Goal: Task Accomplishment & Management: Manage account settings

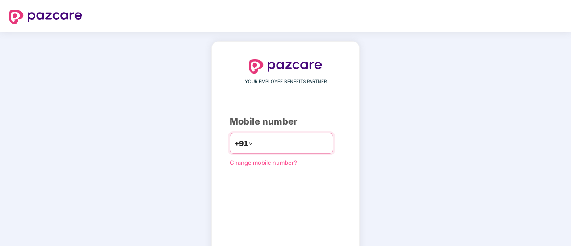
type input "**********"
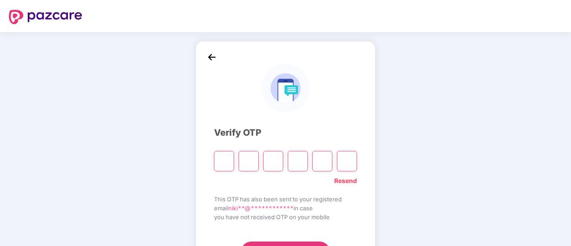
paste input "*"
type input "*"
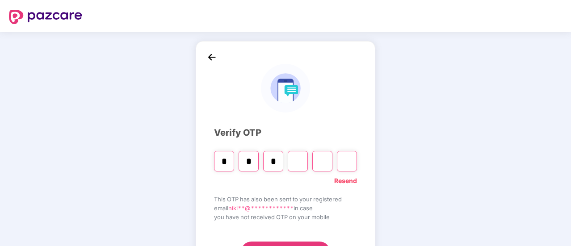
type input "*"
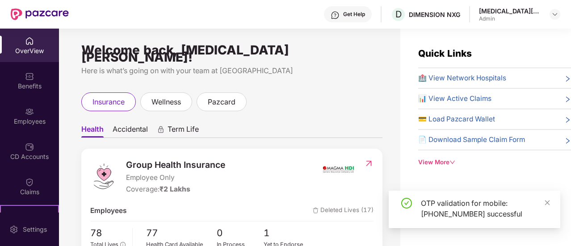
click at [22, 114] on div "Employees" at bounding box center [29, 116] width 59 height 34
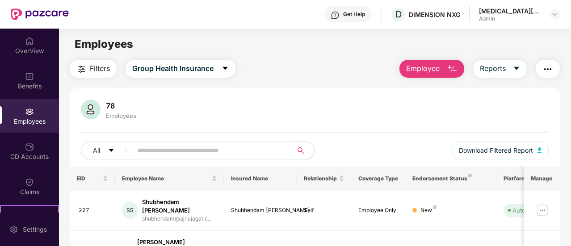
click at [437, 69] on span "Employee" at bounding box center [423, 68] width 34 height 11
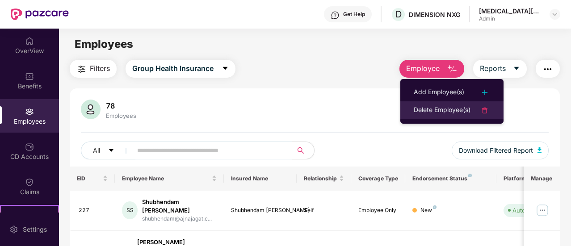
click at [455, 110] on div "Delete Employee(s)" at bounding box center [442, 110] width 57 height 11
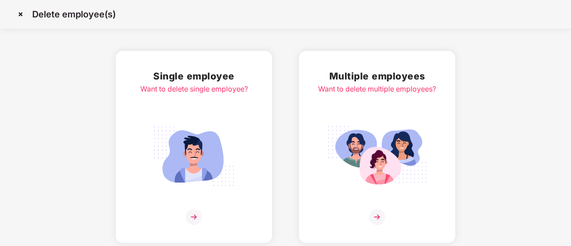
click at [188, 216] on img at bounding box center [194, 217] width 16 height 16
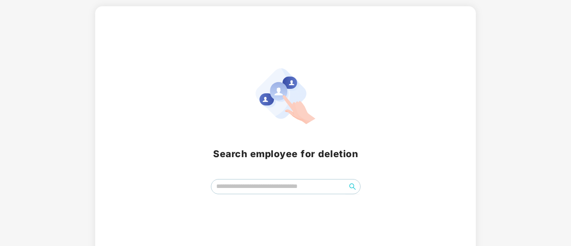
scroll to position [54, 0]
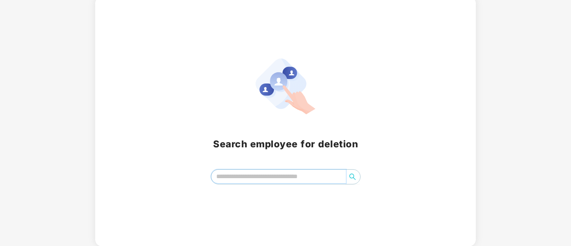
click at [276, 179] on input "search" at bounding box center [278, 176] width 134 height 13
click at [301, 173] on input "search" at bounding box center [278, 176] width 134 height 13
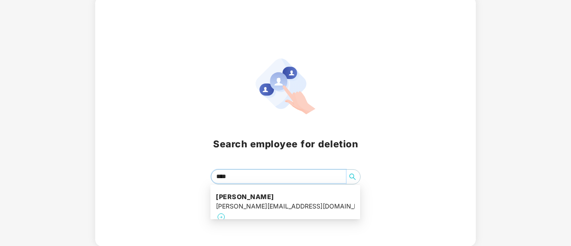
type input "*****"
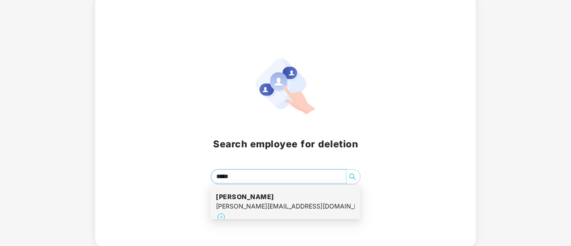
click at [291, 199] on div "[PERSON_NAME] [PERSON_NAME][EMAIL_ADDRESS][DOMAIN_NAME]" at bounding box center [285, 207] width 139 height 41
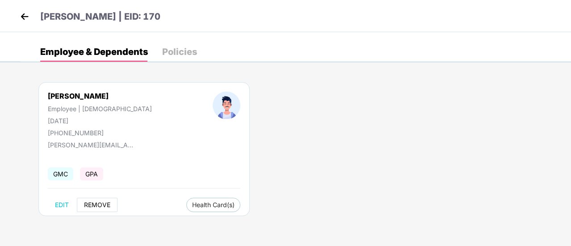
click at [99, 203] on span "REMOVE" at bounding box center [97, 204] width 26 height 7
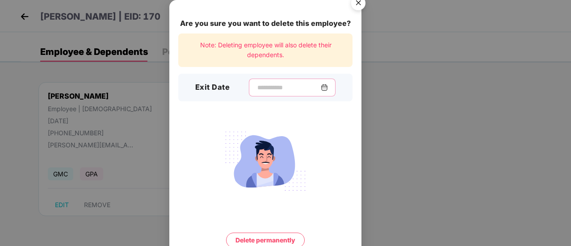
click at [263, 89] on input at bounding box center [288, 87] width 64 height 9
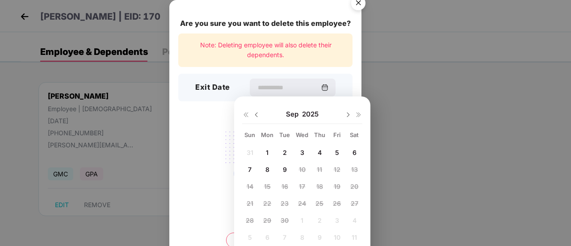
click at [255, 111] on img at bounding box center [256, 114] width 7 height 7
click at [267, 201] on span "18" at bounding box center [267, 204] width 7 height 8
type input "**********"
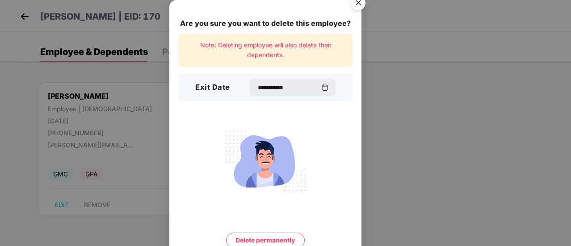
scroll to position [38, 0]
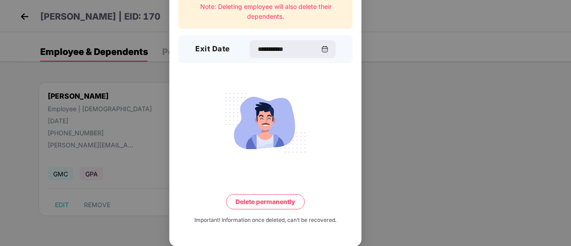
click at [268, 200] on button "Delete permanently" at bounding box center [265, 201] width 79 height 15
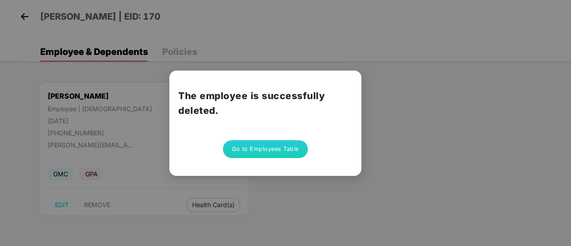
scroll to position [0, 0]
click at [222, 59] on div "The employee is successfully deleted. Go to Employees Table" at bounding box center [285, 123] width 571 height 246
click at [258, 147] on button "Go to Employees Table" at bounding box center [265, 149] width 85 height 18
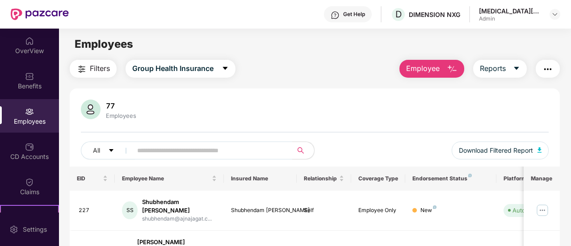
click at [450, 66] on img "button" at bounding box center [452, 69] width 11 height 11
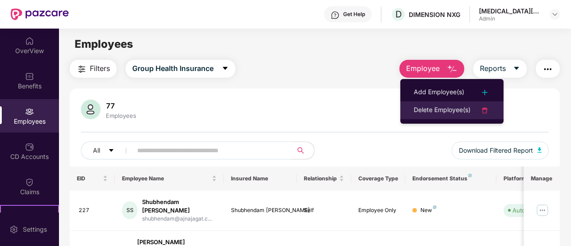
click at [445, 109] on div "Delete Employee(s)" at bounding box center [442, 110] width 57 height 11
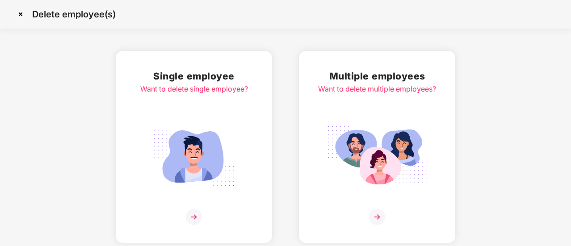
click at [189, 213] on img at bounding box center [194, 217] width 16 height 16
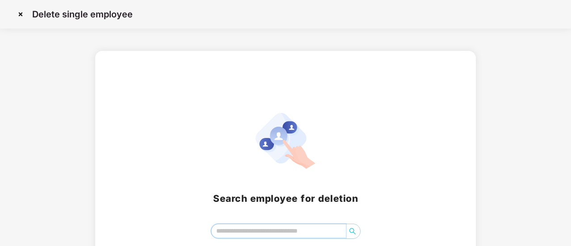
click at [271, 230] on input "search" at bounding box center [278, 230] width 134 height 13
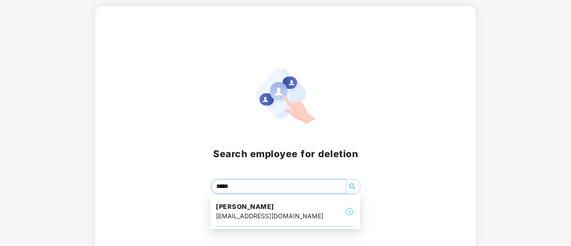
type input "******"
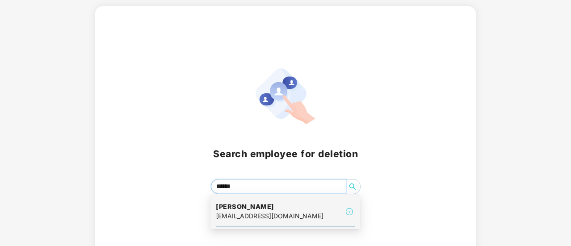
click at [349, 209] on img at bounding box center [349, 211] width 11 height 11
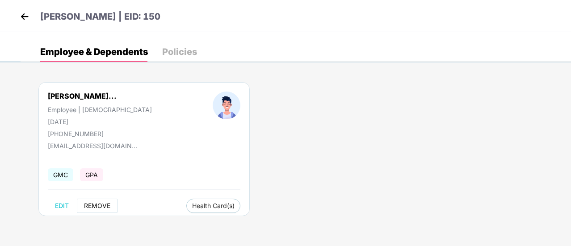
click at [92, 205] on span "REMOVE" at bounding box center [97, 205] width 26 height 7
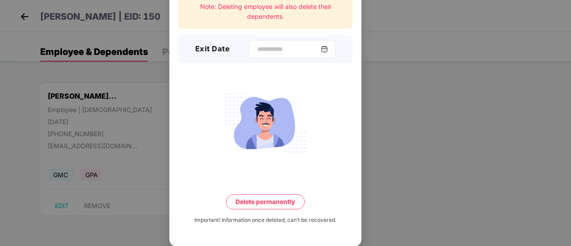
scroll to position [38, 0]
click at [286, 45] on input at bounding box center [288, 49] width 64 height 9
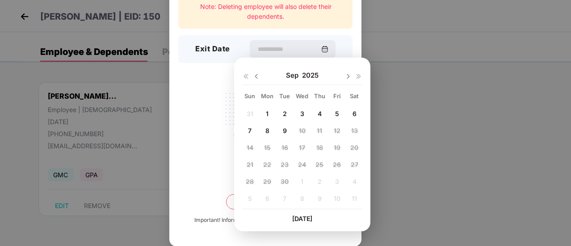
click at [259, 75] on img at bounding box center [256, 76] width 7 height 7
click at [336, 184] on span "29" at bounding box center [337, 182] width 8 height 8
type input "**********"
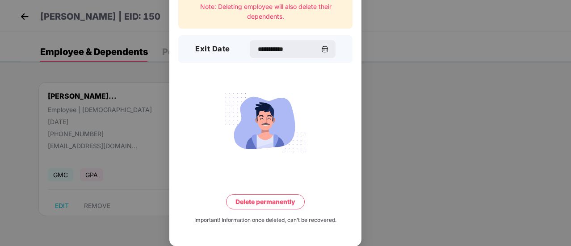
click at [278, 200] on button "Delete permanently" at bounding box center [265, 201] width 79 height 15
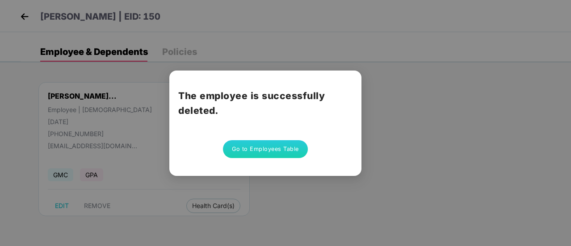
scroll to position [0, 0]
click at [289, 149] on button "Go to Employees Table" at bounding box center [265, 149] width 85 height 18
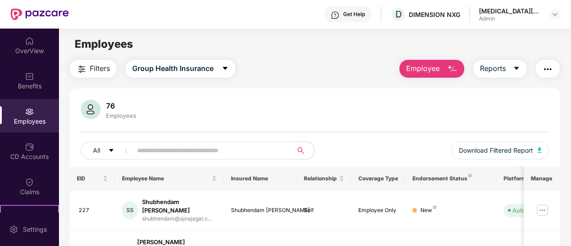
click at [455, 68] on img "button" at bounding box center [452, 69] width 11 height 11
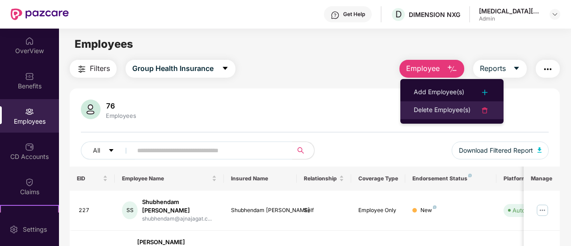
click at [437, 111] on div "Delete Employee(s)" at bounding box center [442, 110] width 57 height 11
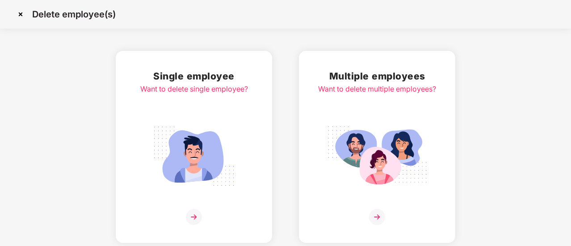
click at [187, 213] on img at bounding box center [194, 217] width 16 height 16
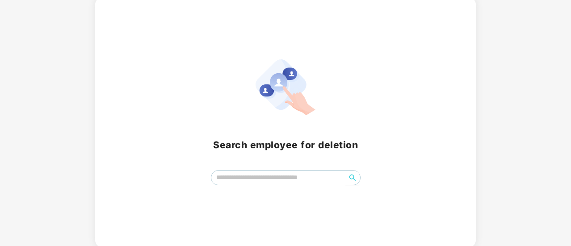
scroll to position [54, 0]
click at [260, 178] on input "search" at bounding box center [278, 176] width 134 height 13
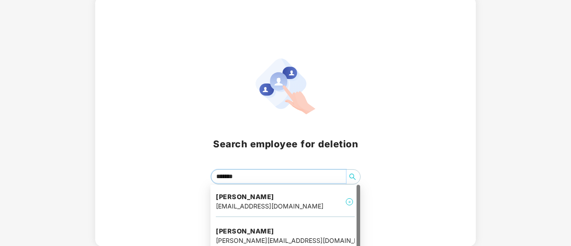
type input "********"
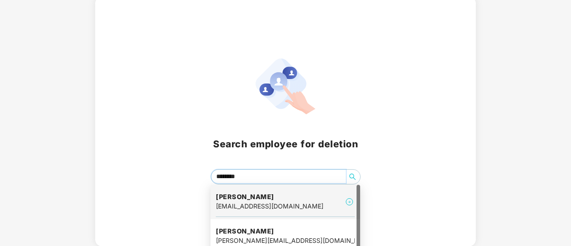
click at [351, 202] on img at bounding box center [349, 202] width 11 height 11
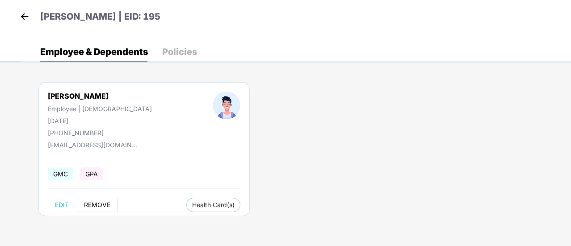
click at [91, 205] on span "REMOVE" at bounding box center [97, 204] width 26 height 7
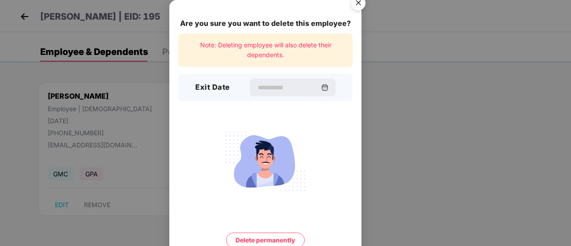
click at [362, 7] on img "Close" at bounding box center [358, 4] width 25 height 25
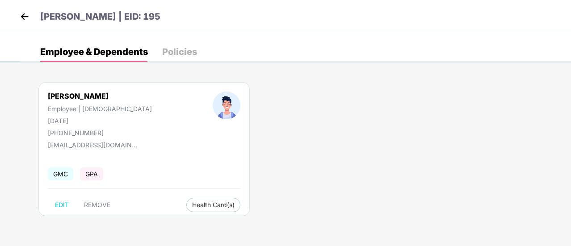
click at [22, 15] on img at bounding box center [24, 16] width 13 height 13
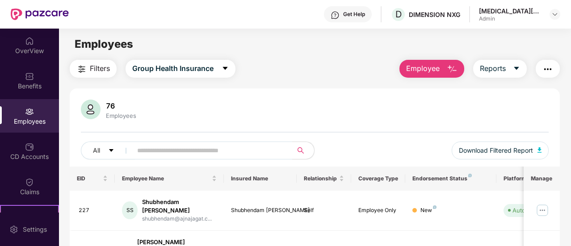
click at [450, 70] on img "button" at bounding box center [452, 69] width 11 height 11
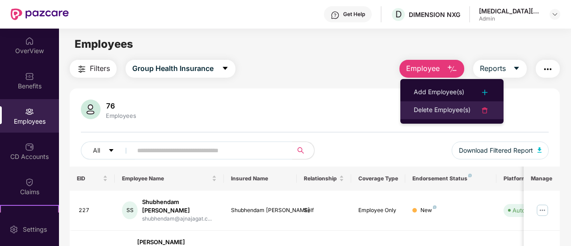
click at [449, 108] on div "Delete Employee(s)" at bounding box center [442, 110] width 57 height 11
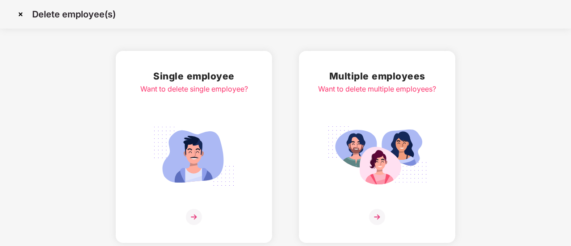
click at [197, 216] on img at bounding box center [194, 217] width 16 height 16
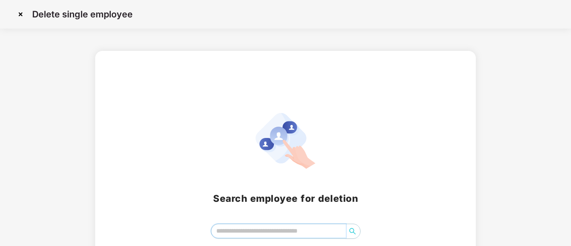
click at [264, 231] on input "search" at bounding box center [278, 230] width 134 height 13
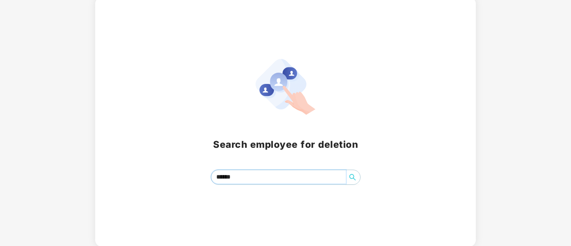
scroll to position [54, 0]
type input "******"
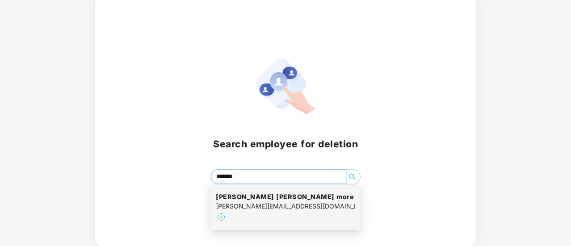
click at [280, 200] on h4 "[PERSON_NAME] [PERSON_NAME] more" at bounding box center [285, 197] width 139 height 9
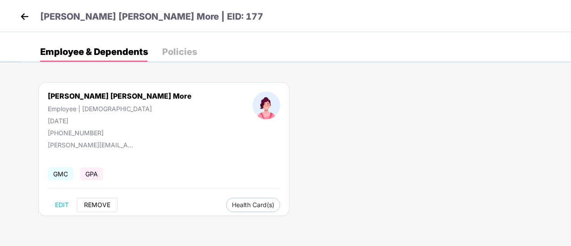
click at [101, 204] on span "REMOVE" at bounding box center [97, 204] width 26 height 7
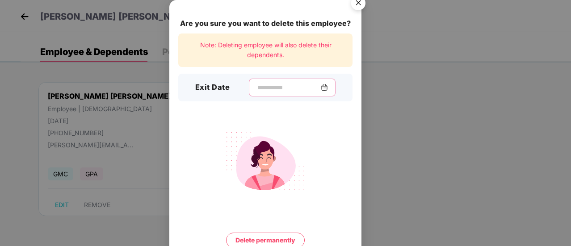
click at [281, 92] on input at bounding box center [288, 87] width 64 height 9
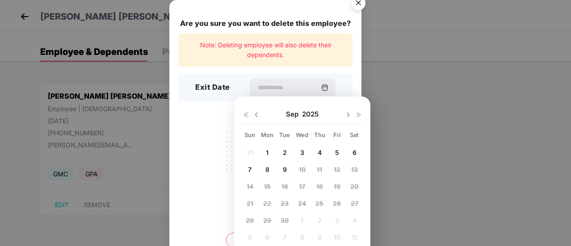
click at [268, 151] on div "1" at bounding box center [266, 152] width 13 height 13
type input "**********"
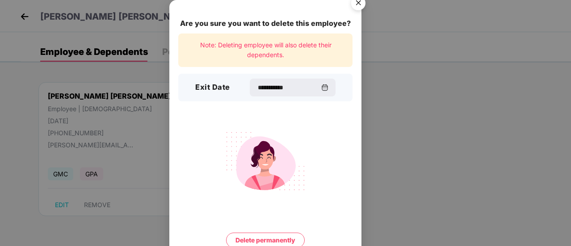
scroll to position [38, 0]
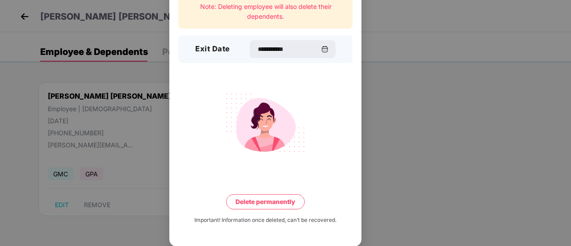
click at [280, 201] on button "Delete permanently" at bounding box center [265, 201] width 79 height 15
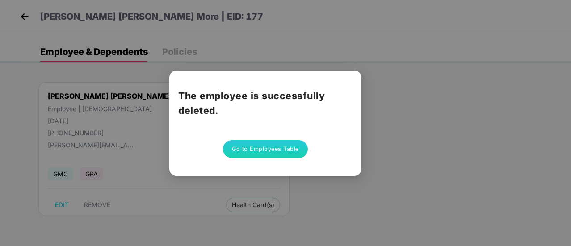
click at [282, 148] on button "Go to Employees Table" at bounding box center [265, 149] width 85 height 18
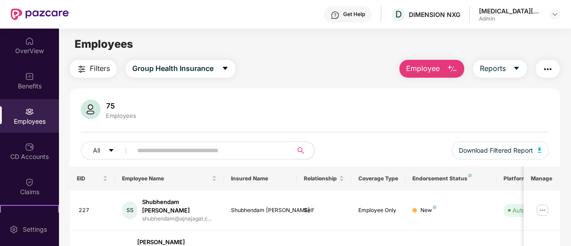
click at [440, 61] on button "Employee" at bounding box center [431, 69] width 65 height 18
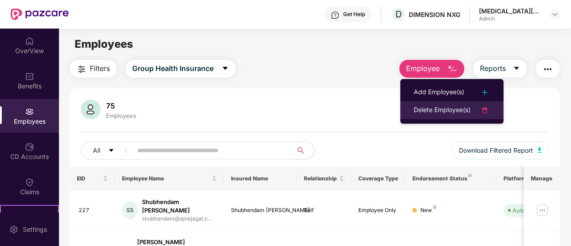
click at [441, 107] on div "Delete Employee(s)" at bounding box center [442, 110] width 57 height 11
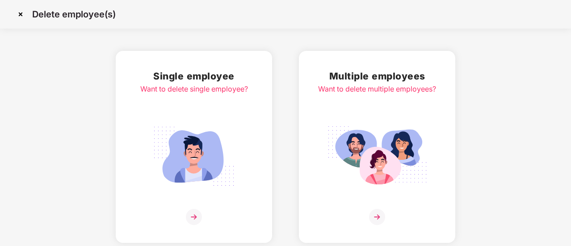
click at [196, 217] on img at bounding box center [194, 217] width 16 height 16
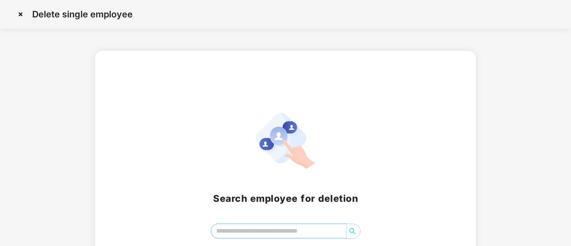
click at [243, 232] on input "search" at bounding box center [278, 230] width 134 height 13
type input "****"
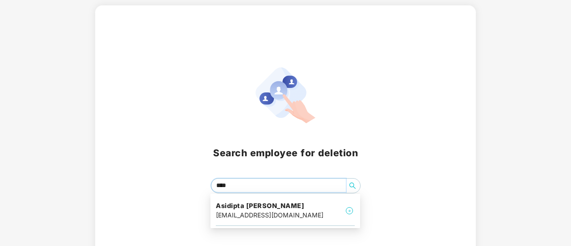
scroll to position [54, 0]
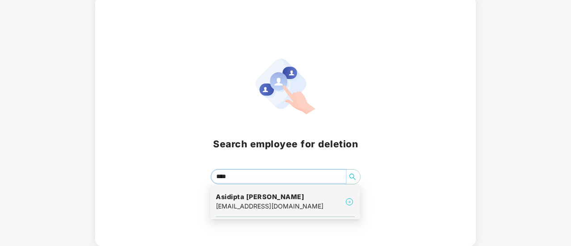
click at [263, 201] on div "[EMAIL_ADDRESS][DOMAIN_NAME]" at bounding box center [270, 206] width 108 height 10
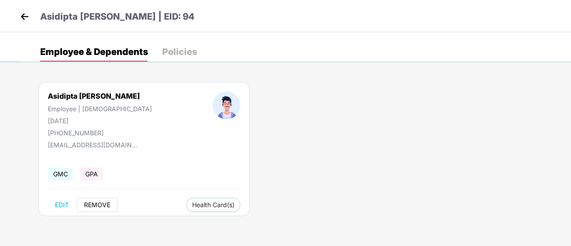
click at [103, 204] on span "REMOVE" at bounding box center [97, 204] width 26 height 7
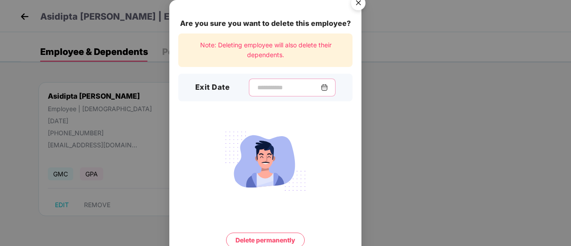
click at [256, 84] on input at bounding box center [288, 87] width 64 height 9
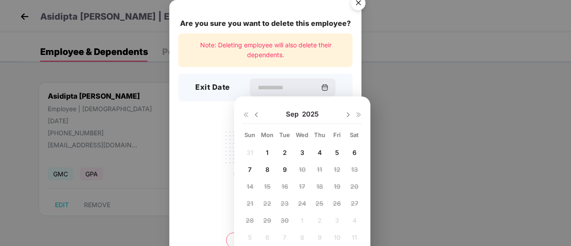
click at [255, 112] on img at bounding box center [256, 114] width 7 height 7
click at [338, 219] on span "29" at bounding box center [337, 221] width 8 height 8
type input "**********"
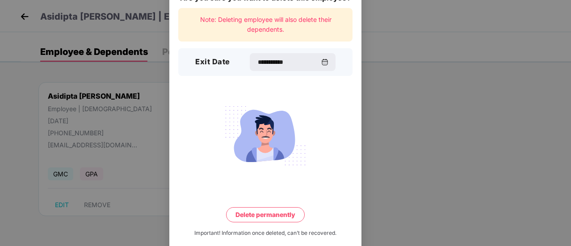
scroll to position [38, 0]
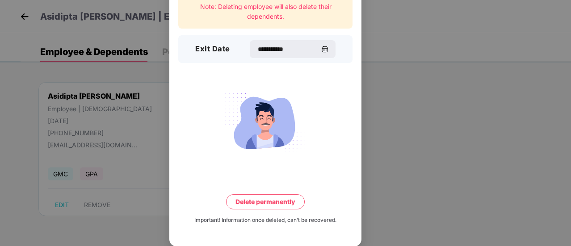
click at [277, 206] on button "Delete permanently" at bounding box center [265, 201] width 79 height 15
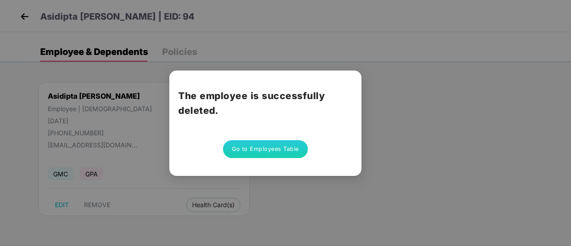
scroll to position [0, 0]
click at [278, 145] on button "Go to Employees Table" at bounding box center [265, 149] width 85 height 18
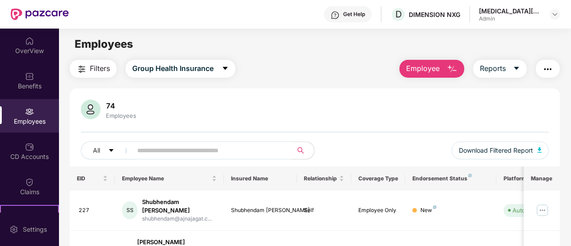
click at [433, 70] on span "Employee" at bounding box center [423, 68] width 34 height 11
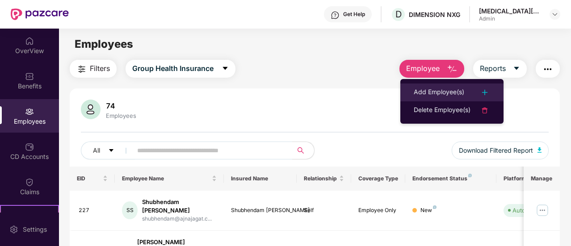
click at [444, 89] on div "Add Employee(s)" at bounding box center [439, 92] width 50 height 11
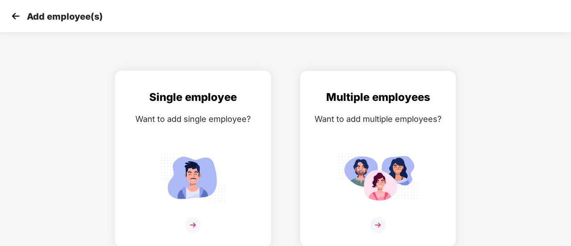
click at [192, 224] on img at bounding box center [193, 225] width 16 height 16
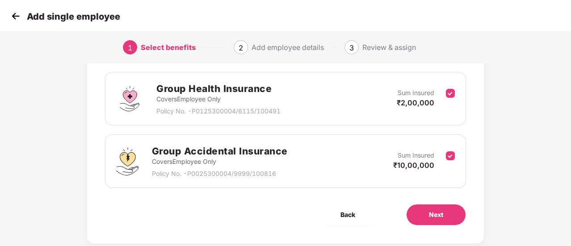
scroll to position [146, 0]
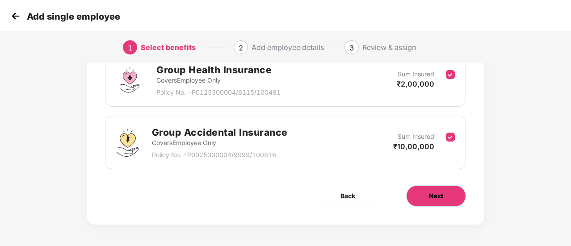
click at [436, 198] on span "Next" at bounding box center [436, 196] width 14 height 10
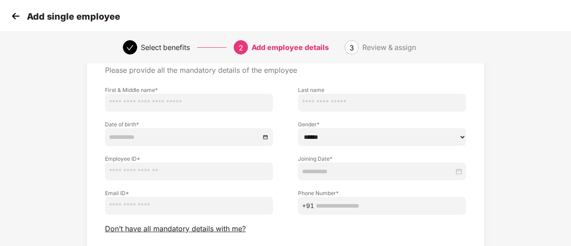
scroll to position [0, 0]
